Goal: Task Accomplishment & Management: Manage account settings

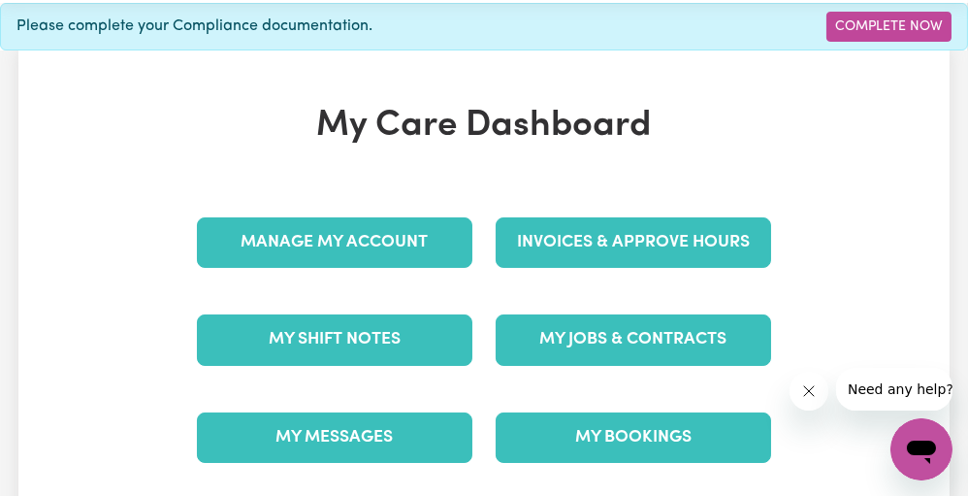
scroll to position [8, 0]
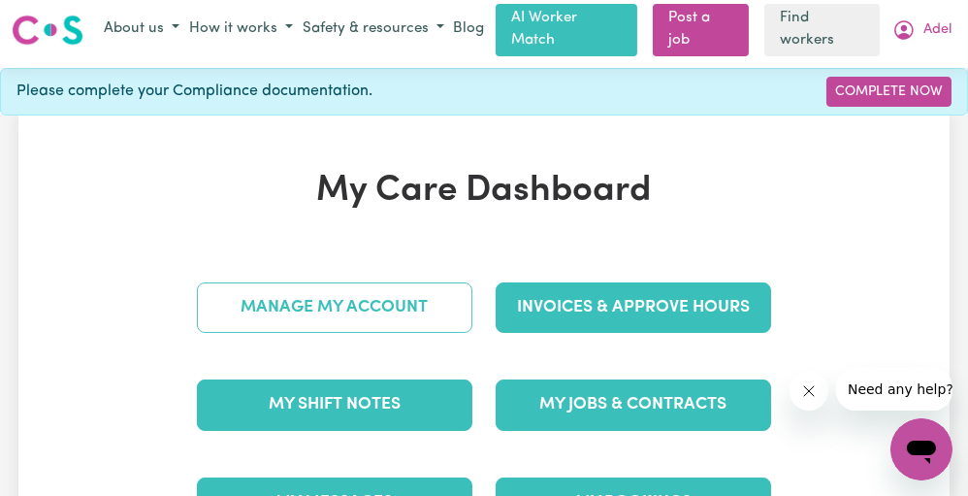
click at [391, 288] on link "Manage My Account" at bounding box center [334, 307] width 275 height 50
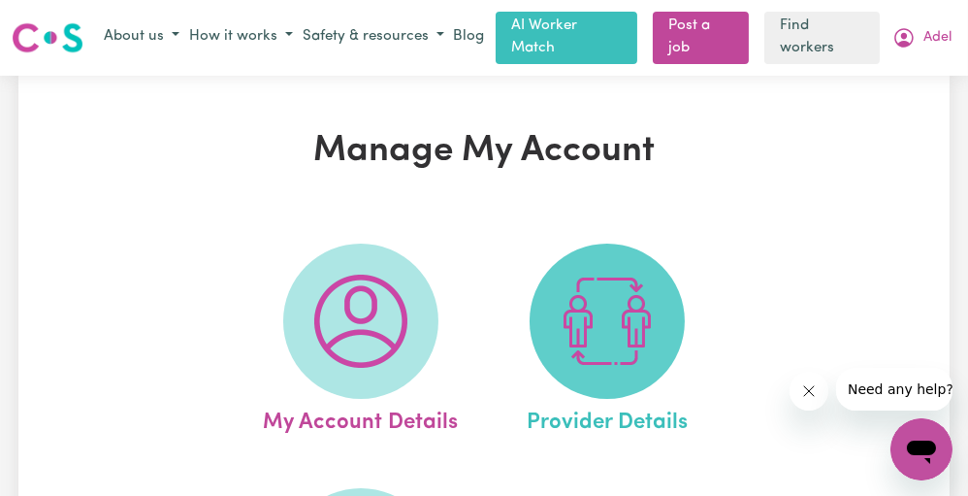
click at [539, 296] on span at bounding box center [607, 320] width 155 height 155
select select "NDIS_FUNDING_PLAN_MANAGED"
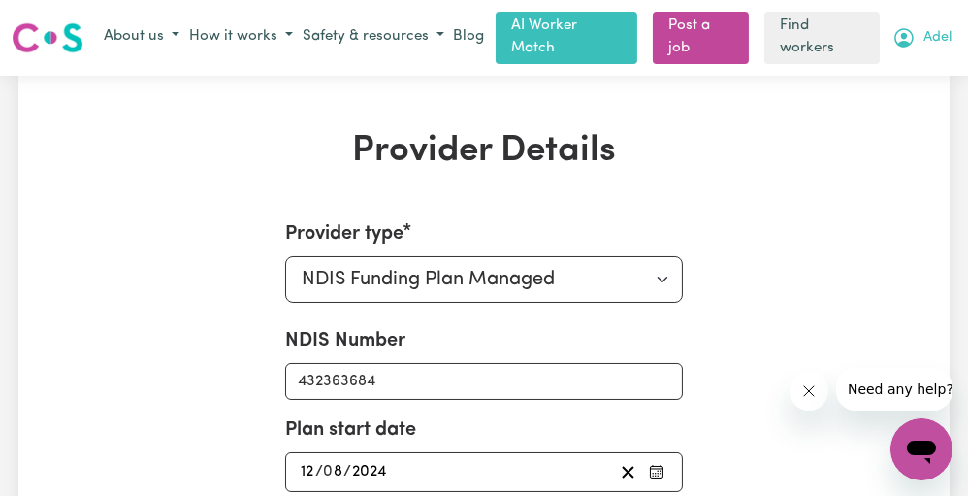
click at [928, 43] on button "Adel" at bounding box center [922, 37] width 69 height 33
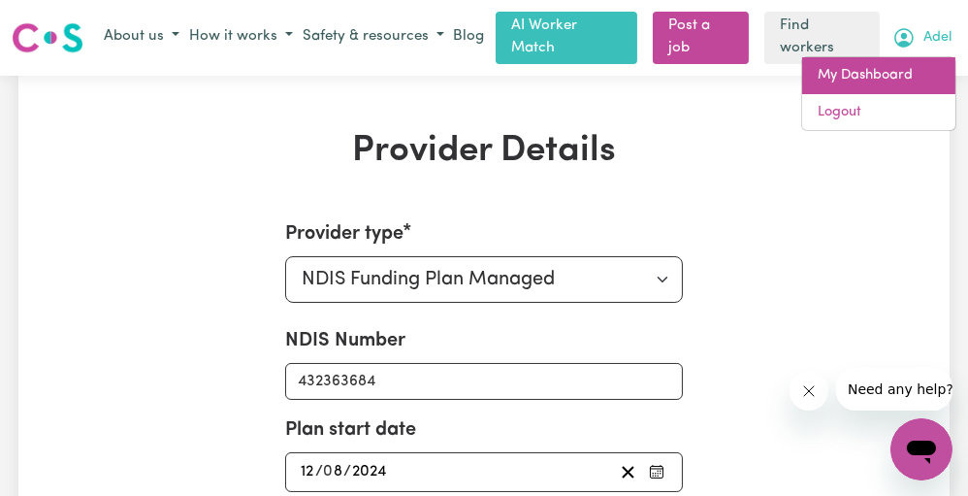
click at [873, 86] on link "My Dashboard" at bounding box center [878, 75] width 153 height 37
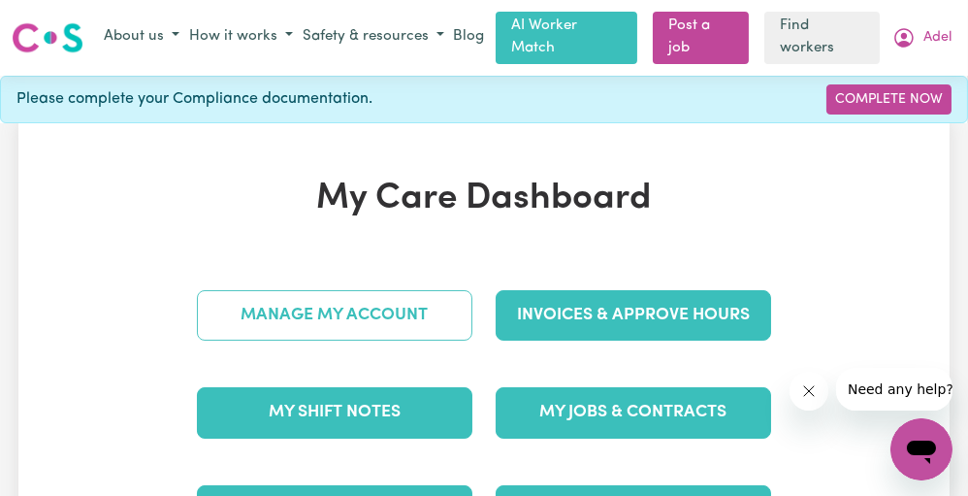
click at [357, 312] on link "Manage My Account" at bounding box center [334, 315] width 275 height 50
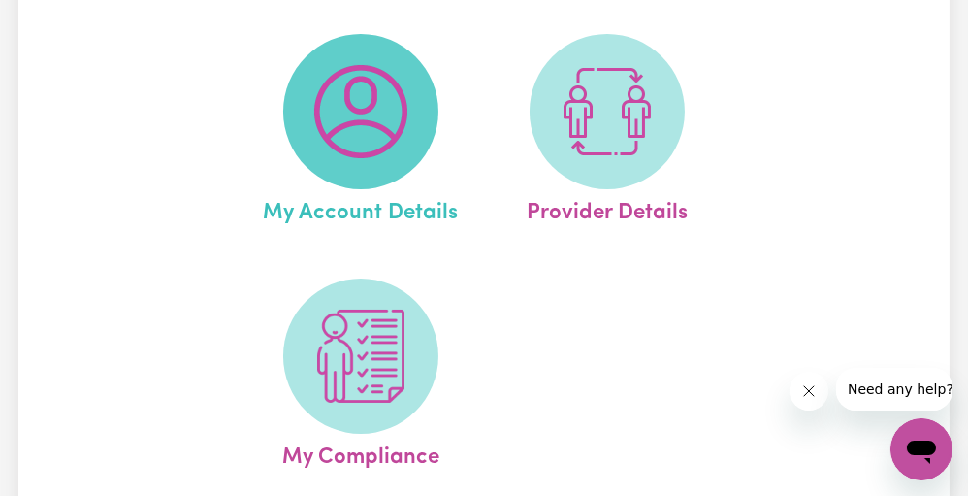
click at [353, 328] on img at bounding box center [360, 355] width 93 height 93
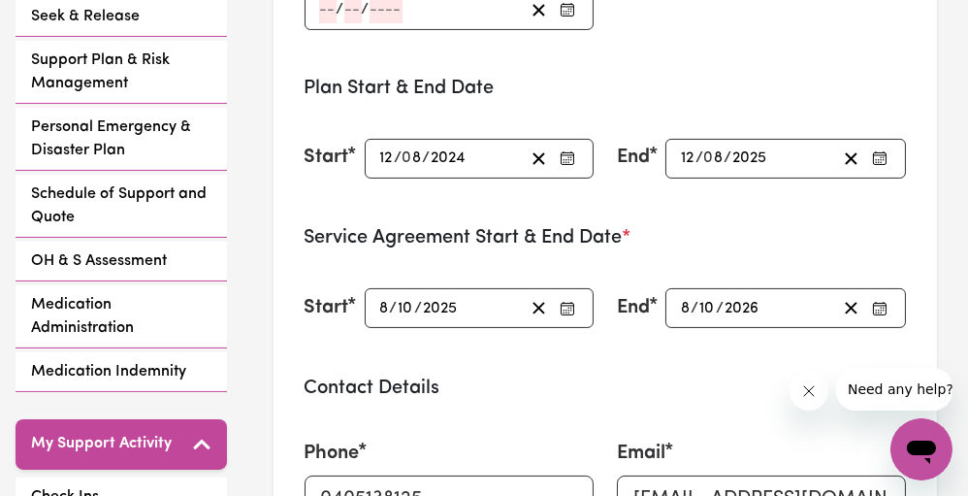
scroll to position [624, 0]
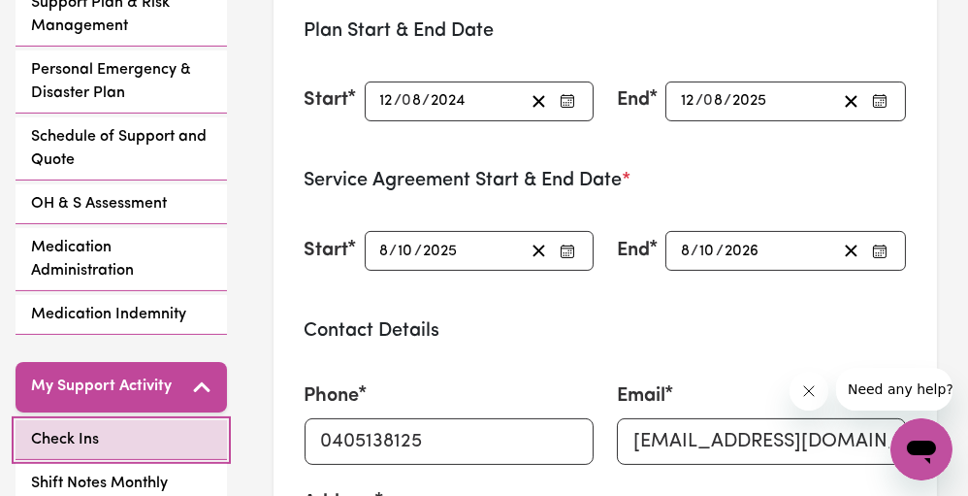
click at [141, 420] on link "Check Ins" at bounding box center [121, 440] width 211 height 40
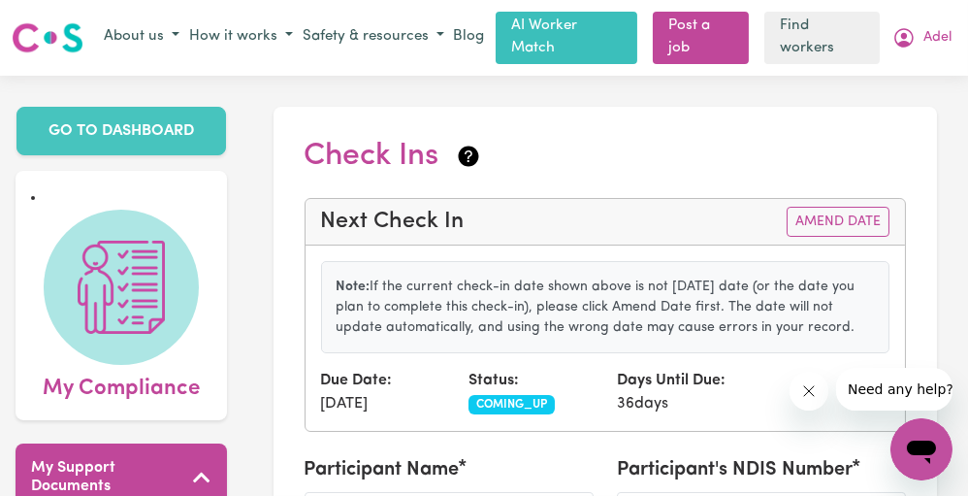
click at [931, 16] on div "Menu About us How it works Safety & resources Blog AI Worker Match Post a job F…" at bounding box center [484, 38] width 968 height 52
click at [919, 32] on button "Adel" at bounding box center [922, 37] width 69 height 33
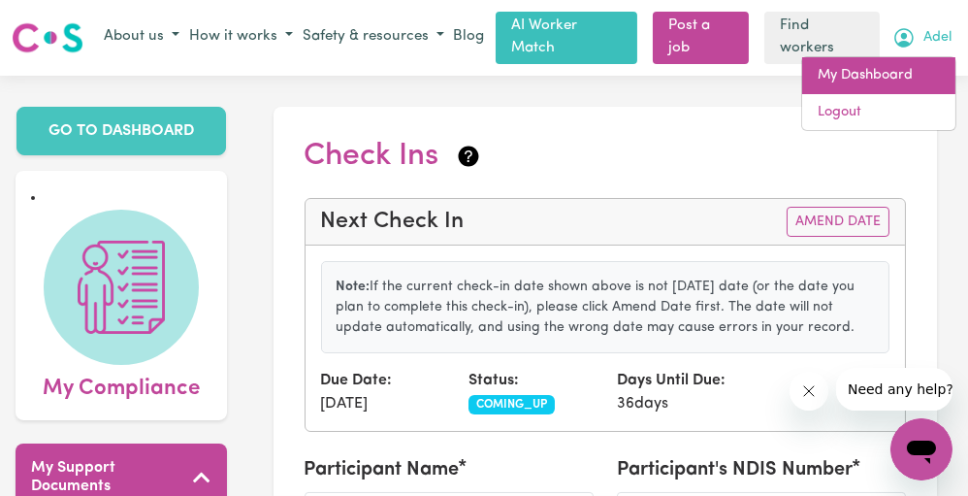
click at [879, 80] on link "My Dashboard" at bounding box center [878, 75] width 153 height 37
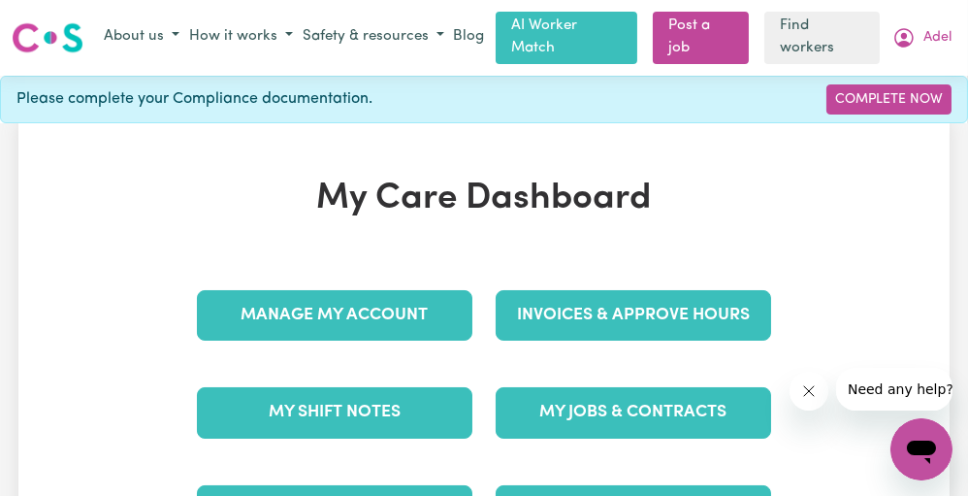
click at [943, 16] on div "Menu About us How it works Safety & resources Blog AI Worker Match Post a job F…" at bounding box center [484, 38] width 968 height 52
click at [936, 27] on span "Adel" at bounding box center [938, 37] width 28 height 21
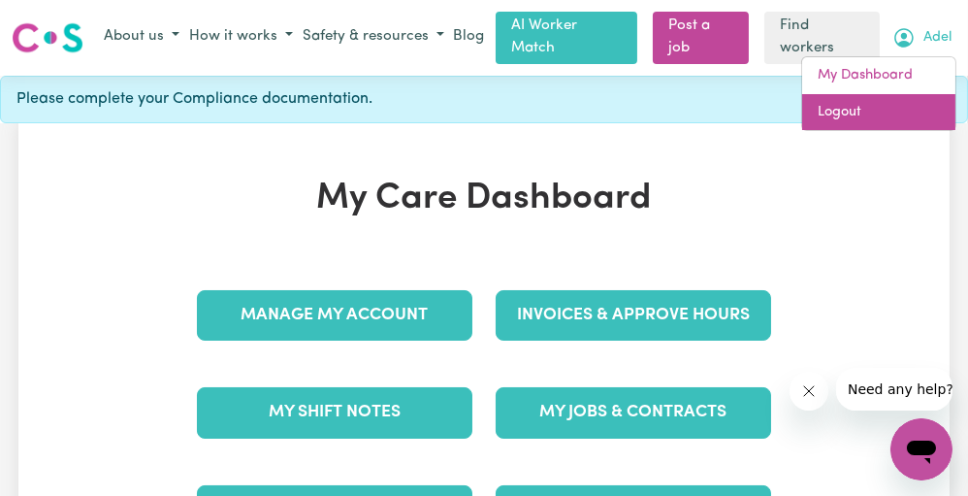
click at [863, 109] on link "Logout" at bounding box center [878, 112] width 153 height 37
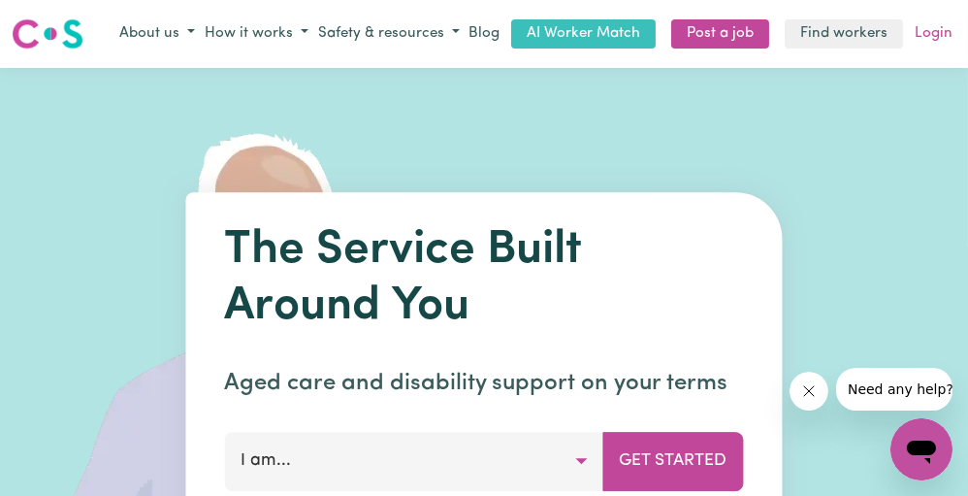
click at [925, 39] on link "Login" at bounding box center [934, 34] width 46 height 30
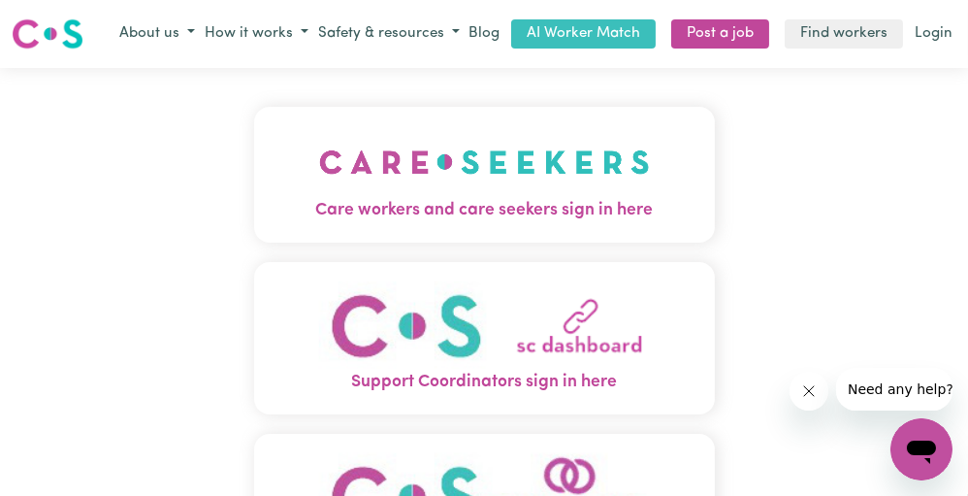
click at [433, 178] on img "Care workers and care seekers sign in here" at bounding box center [484, 162] width 331 height 72
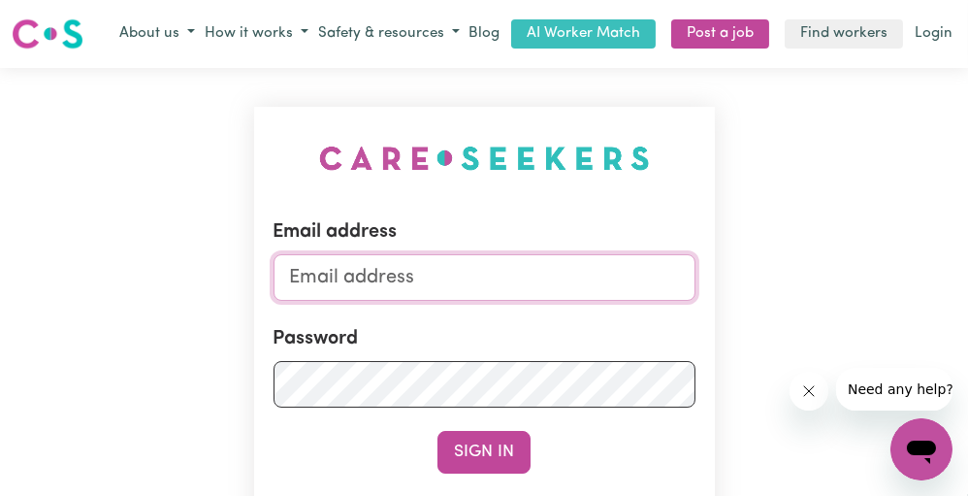
click at [379, 261] on input "Email address" at bounding box center [485, 277] width 422 height 47
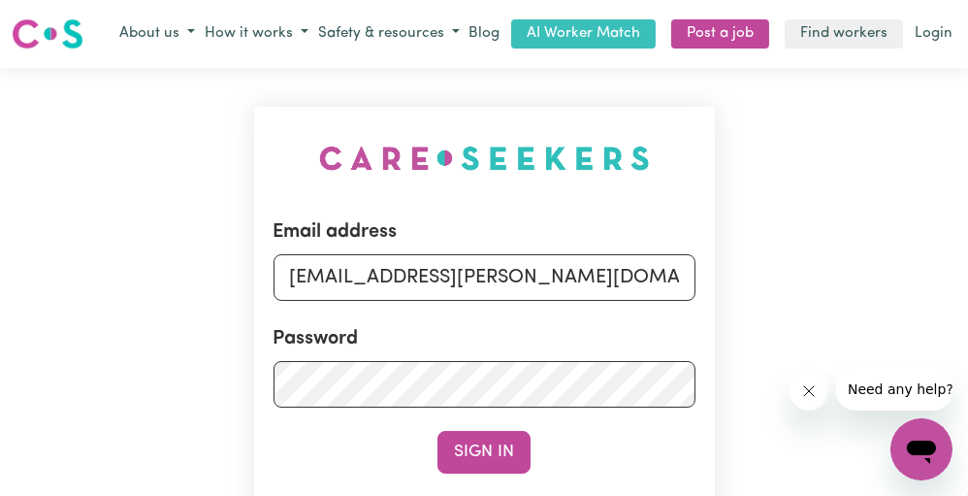
drag, startPoint x: 392, startPoint y: 280, endPoint x: 740, endPoint y: 326, distance: 351.2
click at [740, 326] on div "Email address [EMAIL_ADDRESS][PERSON_NAME][DOMAIN_NAME] Password Sign In Regist…" at bounding box center [484, 397] width 968 height 659
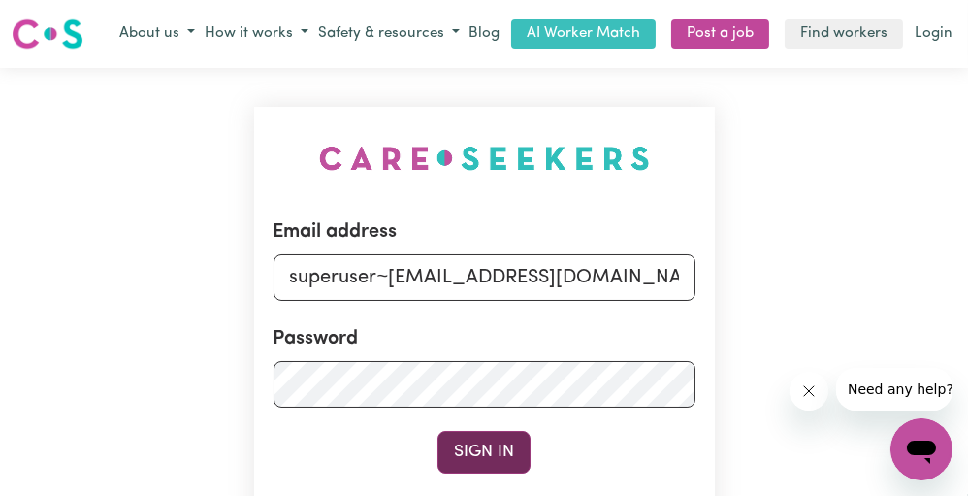
type input "superuser~[EMAIL_ADDRESS][DOMAIN_NAME]"
click at [488, 458] on button "Sign In" at bounding box center [484, 452] width 93 height 43
